Goal: Task Accomplishment & Management: Use online tool/utility

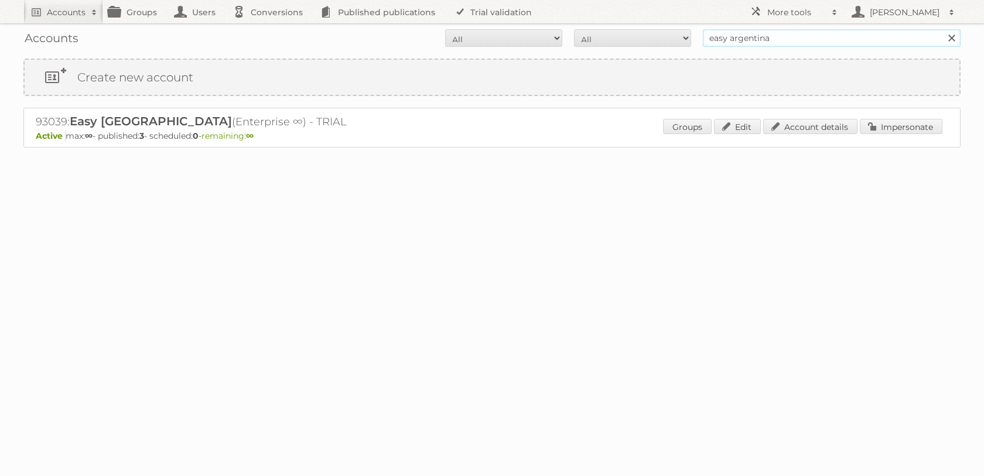
click at [729, 35] on input "easy argentina" at bounding box center [832, 38] width 258 height 18
type input "price shoes"
click at [943, 29] on input "Search" at bounding box center [952, 38] width 18 height 18
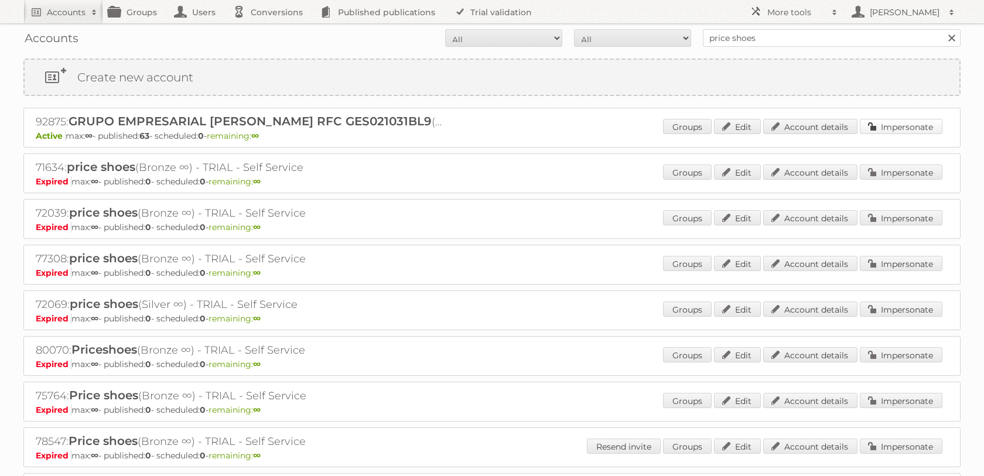
click at [888, 123] on link "Impersonate" at bounding box center [901, 126] width 83 height 15
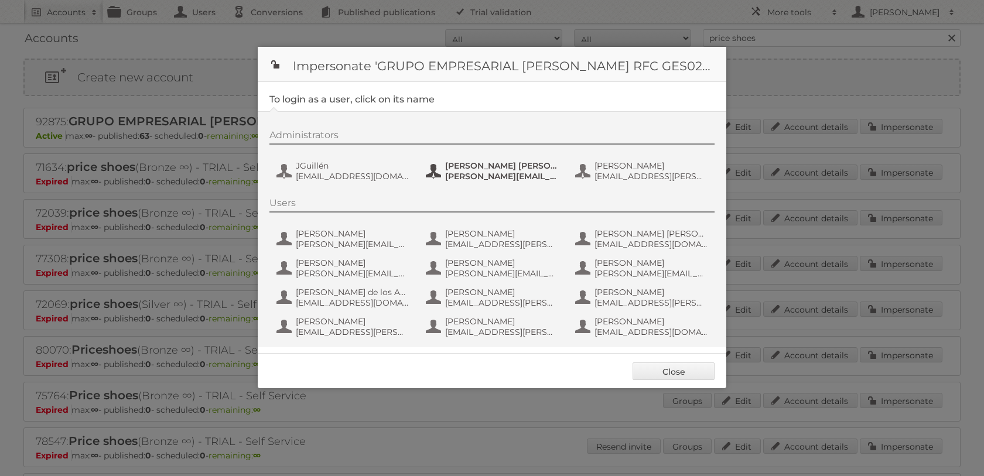
click at [453, 167] on span "Juan José Ibarra Días" at bounding box center [502, 166] width 114 height 11
